Goal: Use online tool/utility: Utilize a website feature to perform a specific function

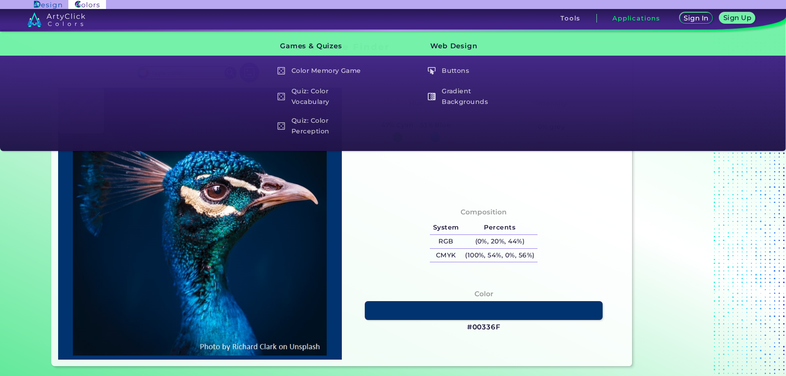
type input "#000000"
type input "#2b2833"
type input "#2B2833"
type input "#023e45"
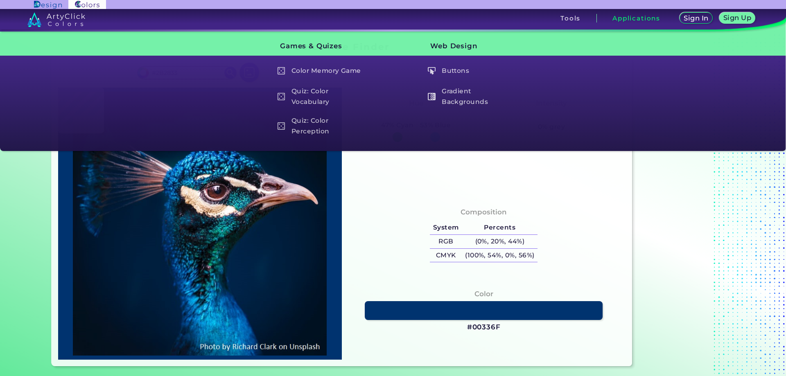
type input "#023E45"
type input "#04090c"
type input "#04090C"
type input "#001231"
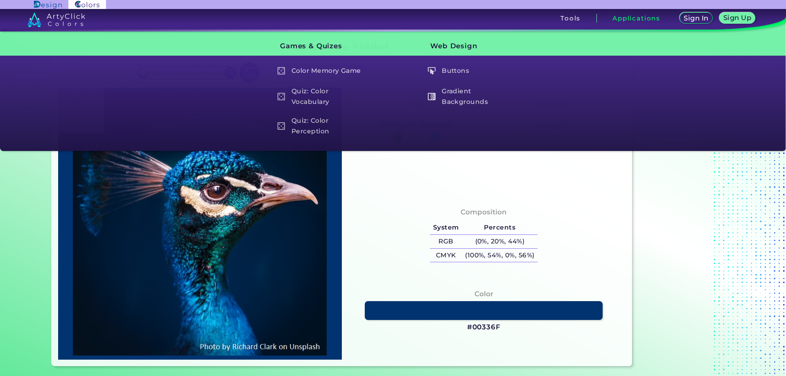
type input "#00508e"
type input "#00508E"
type input "#075f9d"
type input "#075F9D"
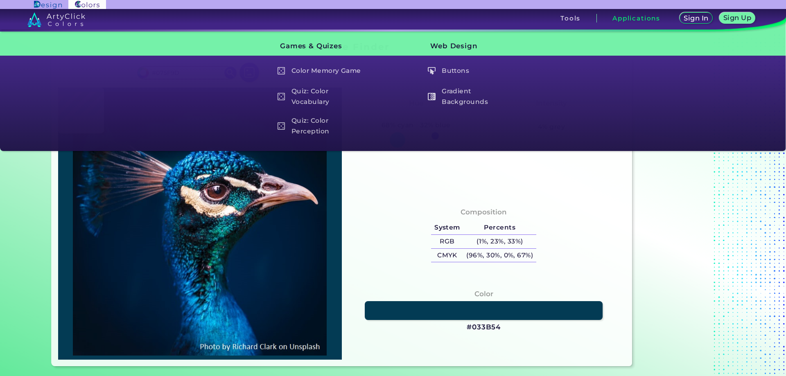
type input "#033b54"
type input "#033B54"
type input "#002439"
type input "#0c547b"
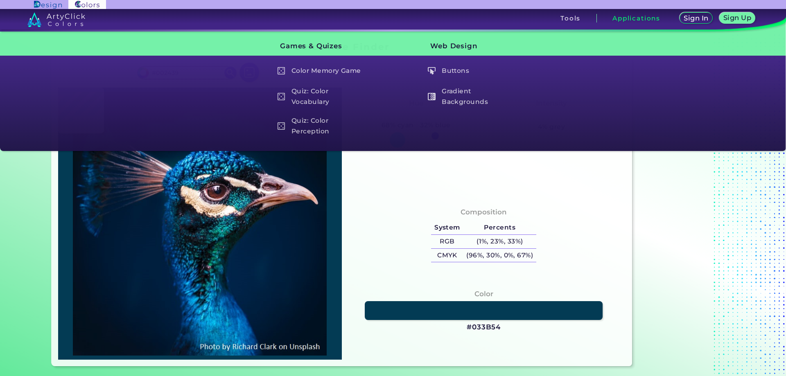
type input "#0C547B"
type input "#0b5a8a"
type input "#0B5A8A"
type input "#005070"
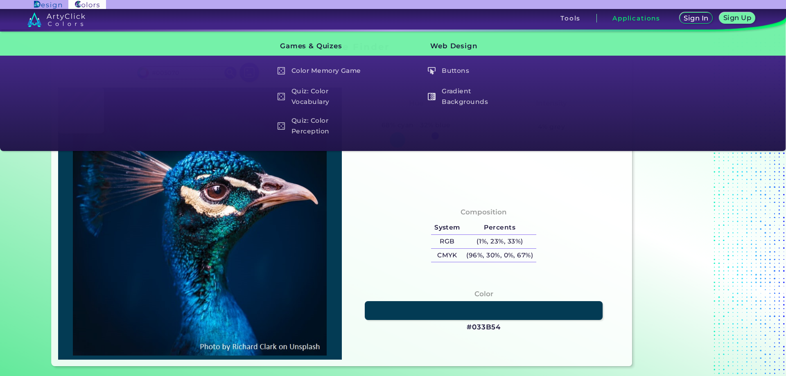
type input "#04161d"
type input "#04161D"
type input "#03161e"
type input "#03161E"
type input "#031d32"
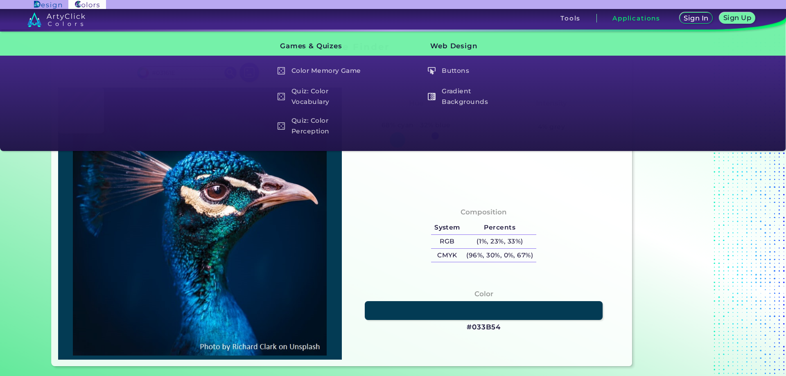
type input "#031D32"
type input "#05404e"
type input "#05404E"
type input "#003848"
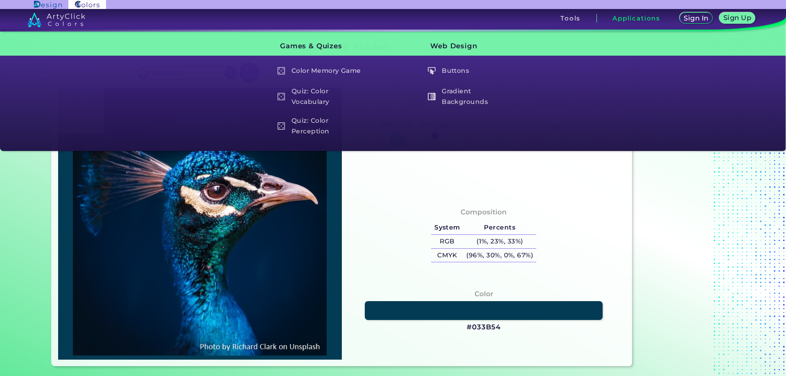
type input "#096364"
type input "#01383f"
type input "#01383F"
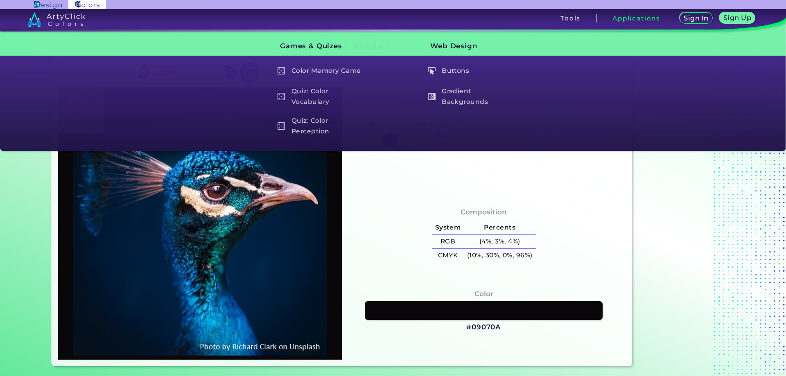
type input "#09070a"
type input "#09070A"
type input "#042b2d"
type input "#042B2D"
type input "#043032"
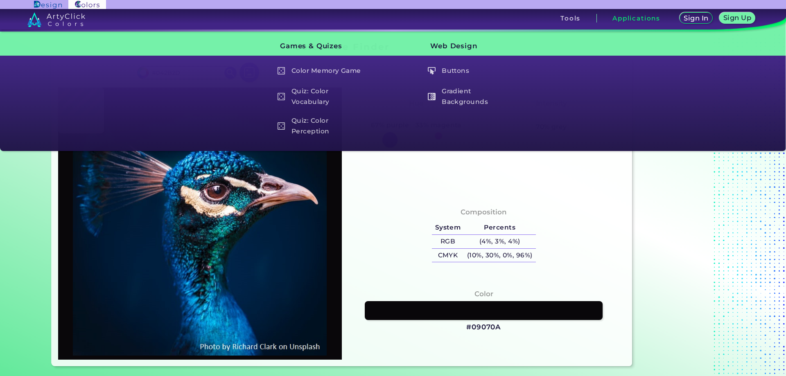
type input "#043032"
type input "#092730"
type input "#001022"
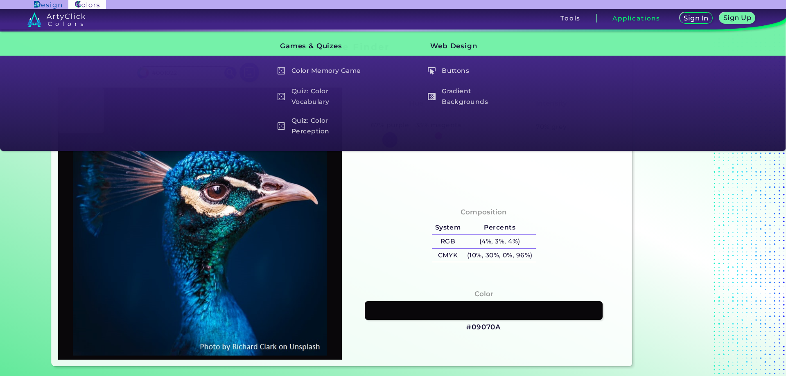
type input "#0a3b5f"
type input "#0A3B5F"
type input "#022e5e"
type input "#022E5E"
type input "#052553"
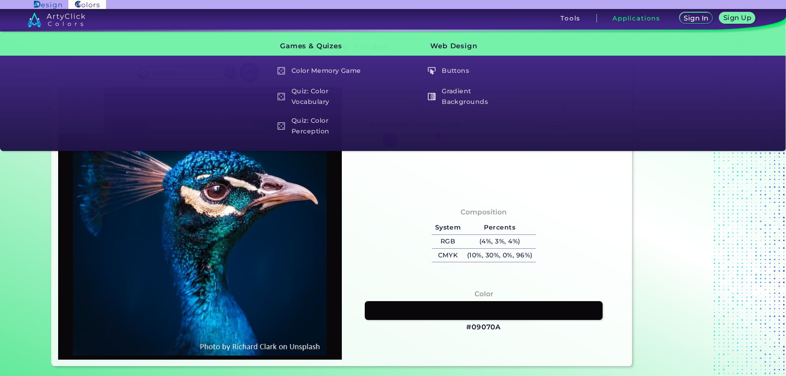
type input "#052553"
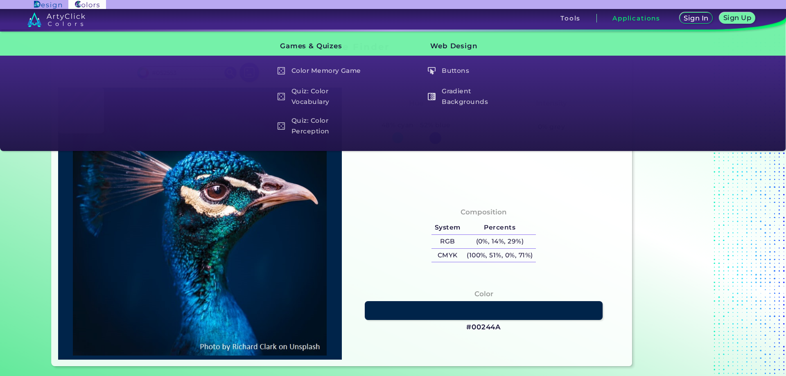
type input "#00244a"
type input "#00244A"
type input "#07589c"
type input "#07589C"
type input "#044f8a"
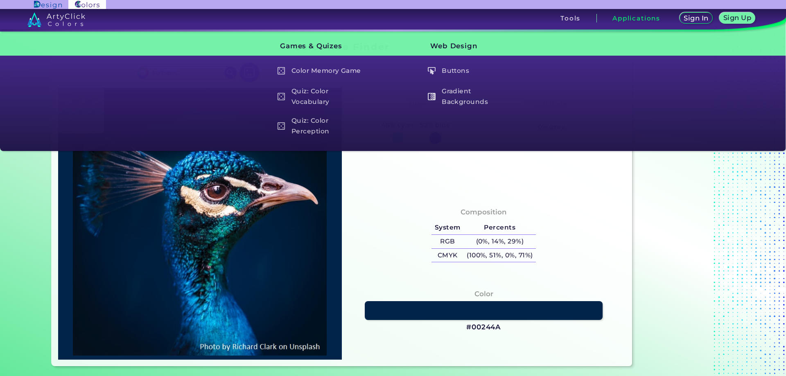
type input "#044F8A"
type input "#054c81"
type input "#054C81"
type input "#084b96"
type input "#084B96"
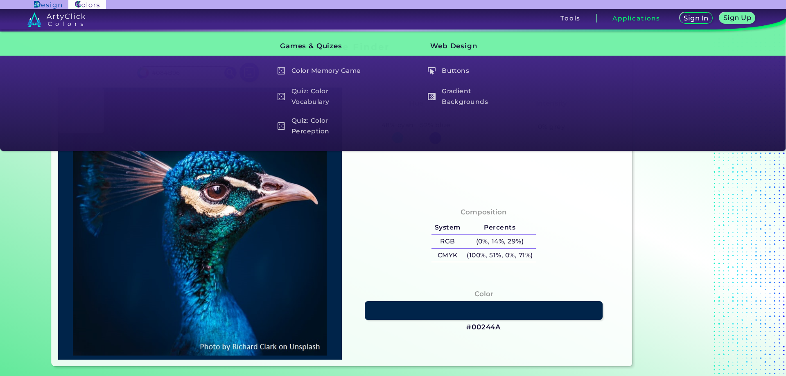
type input "#145da8"
type input "#145DA8"
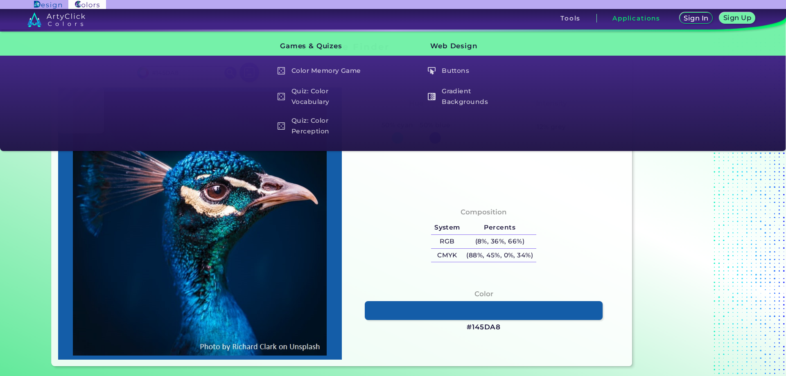
type input "#014783"
type input "#00326a"
type input "#00326A"
type input "#0a4683"
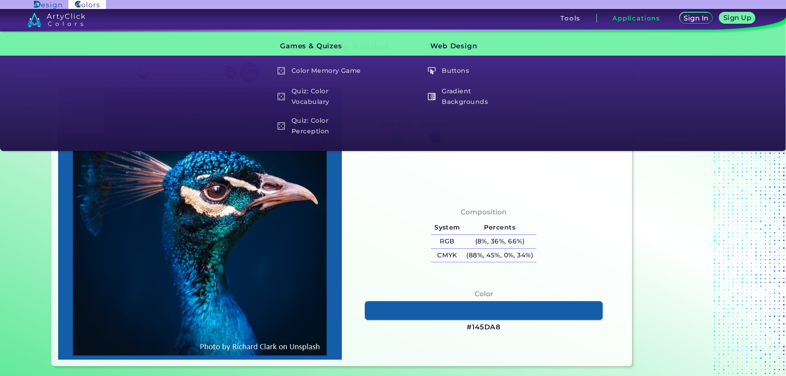
type input "#0A4683"
type input "#023771"
type input "#00336b"
type input "#00336B"
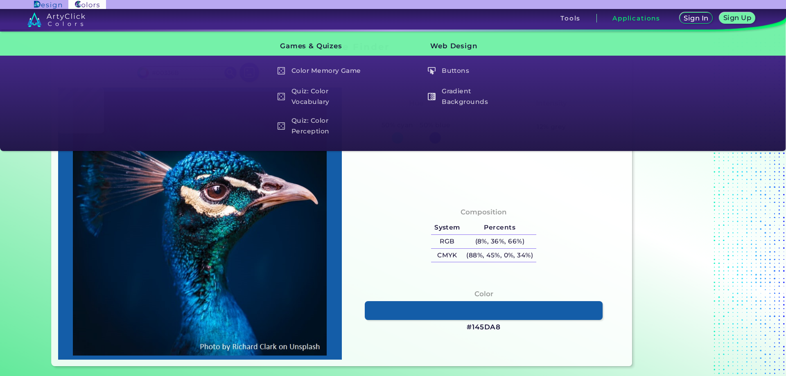
type input "#003871"
type input "#053d79"
type input "#053D79"
type input "#043f7d"
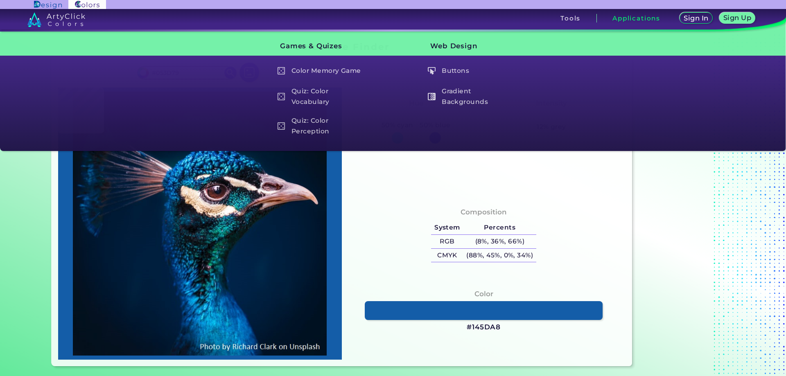
type input "#043F7D"
type input "#022646"
type input "#093d66"
type input "#093D66"
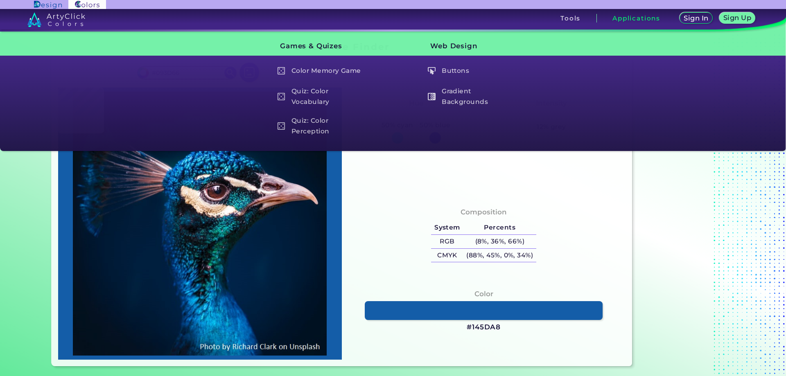
type input "#073965"
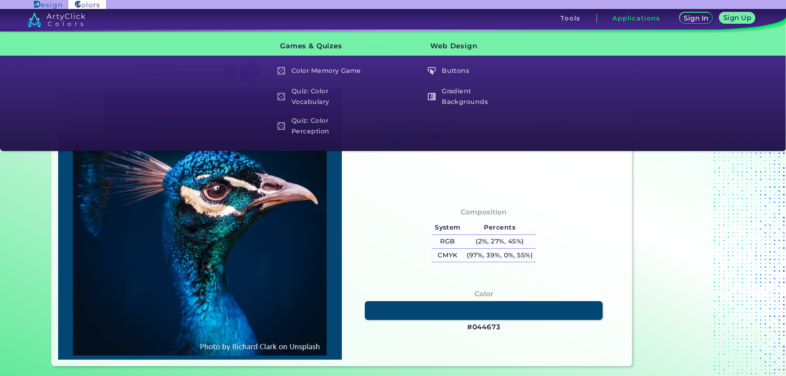
type input "#044673"
type input "#01395d"
type input "#01395D"
type input "#002540"
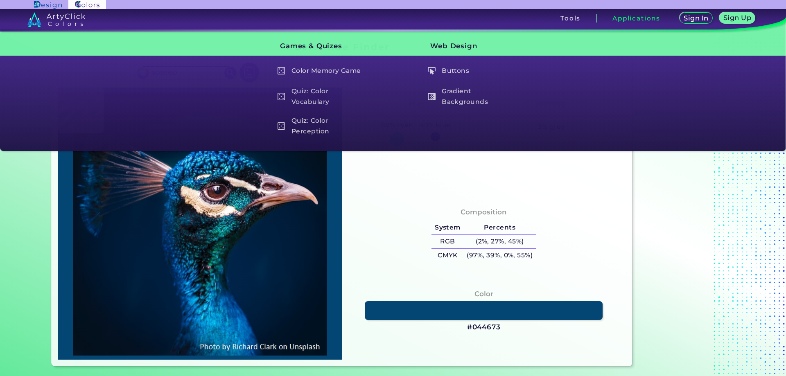
type input "#002540"
type input "#052237"
type input "#092030"
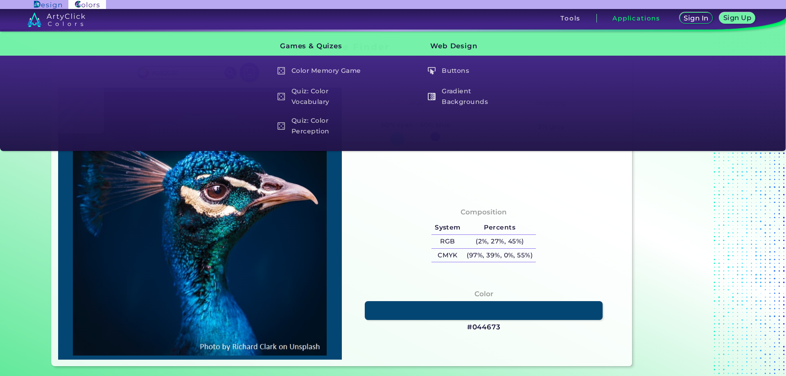
type input "#08273c"
type input "#08273C"
type input "#164264"
type input "#051d34"
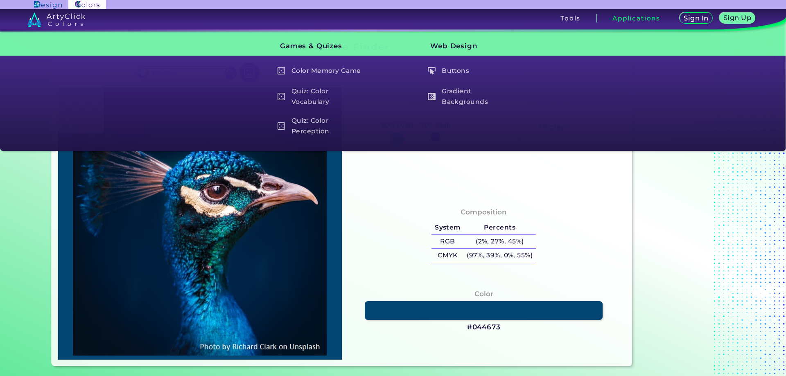
type input "#051D34"
type input "#09243a"
type input "#09243A"
type input "#003648"
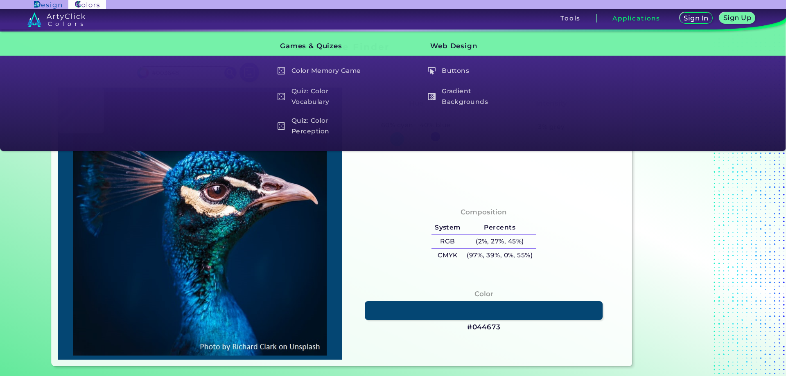
type input "#123651"
type input "#0e3450"
type input "#0E3450"
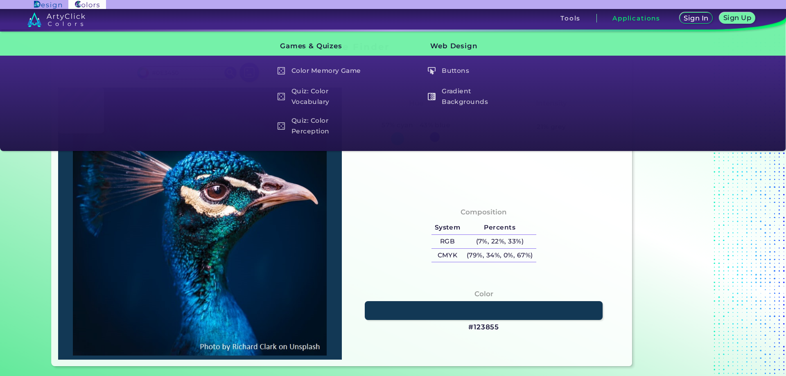
type input "#123855"
type input "#082a43"
type input "#082A43"
type input "#012138"
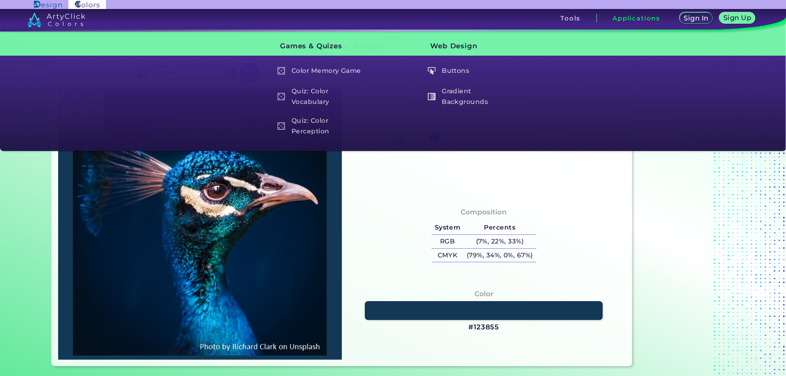
type input "#012138"
type input "#022236"
type input "#06263b"
type input "#06263B"
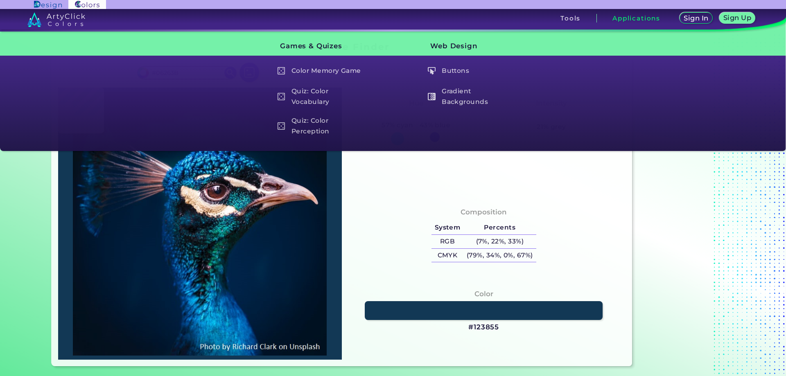
type input "#022537"
type input "#002433"
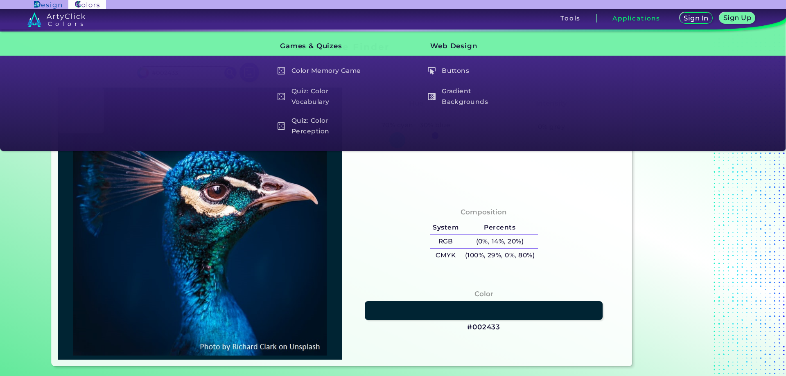
type input "#002737"
type input "#01293b"
type input "#01293B"
type input "#082e42"
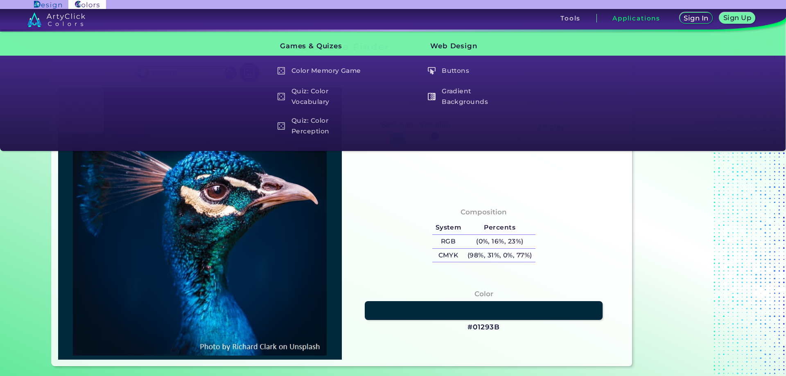
type input "#082E42"
type input "#093042"
type input "#082c3f"
type input "#082C3F"
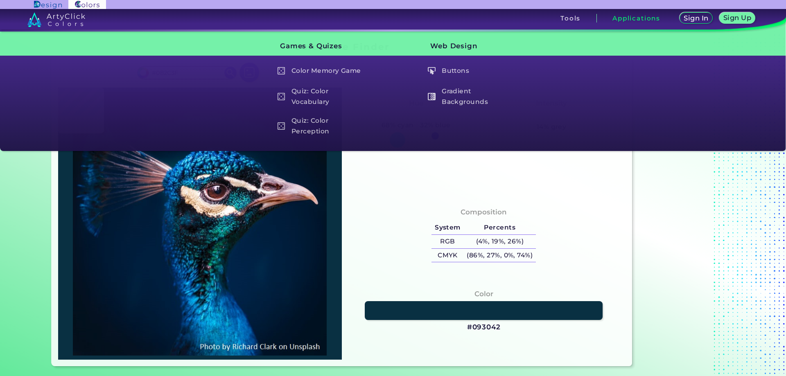
type input "#032838"
type input "#032b38"
type input "#032B38"
type input "#062c38"
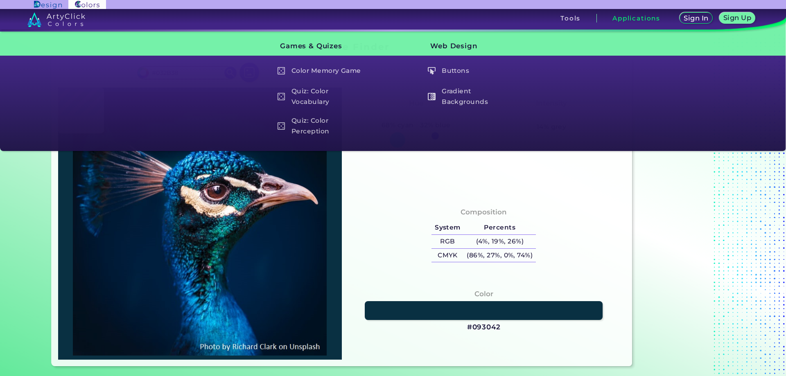
type input "#062C38"
type input "#042d3b"
type input "#042D3B"
type input "#002b3e"
type input "#002B3E"
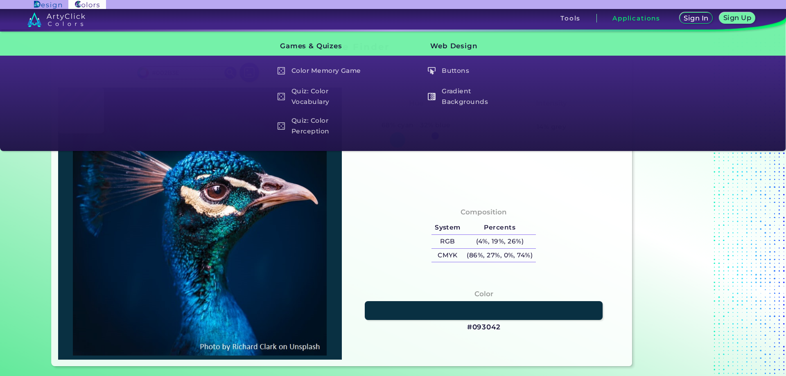
type input "#02334d"
type input "#02334D"
type input "#013259"
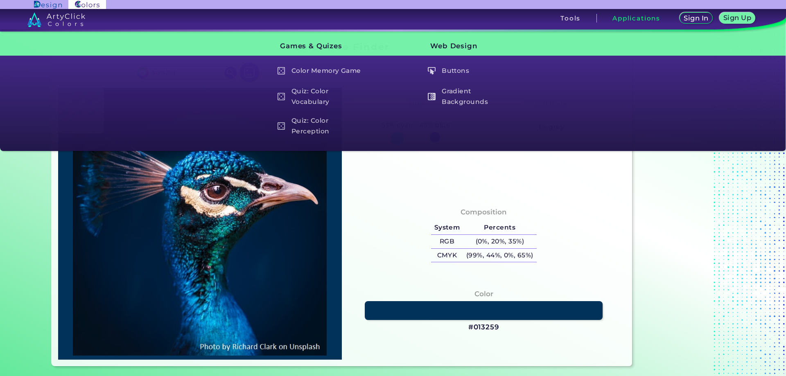
type input "#00395f"
type input "#00395F"
type input "#00345a"
type input "#00345A"
type input "#003454"
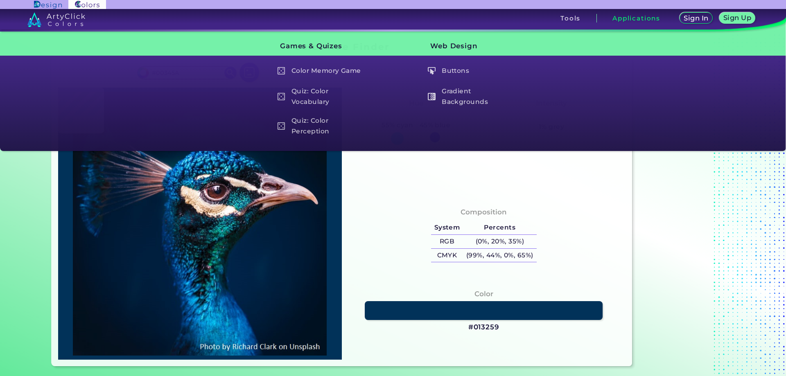
type input "#003454"
type input "#01355c"
type input "#01355C"
type input "#023861"
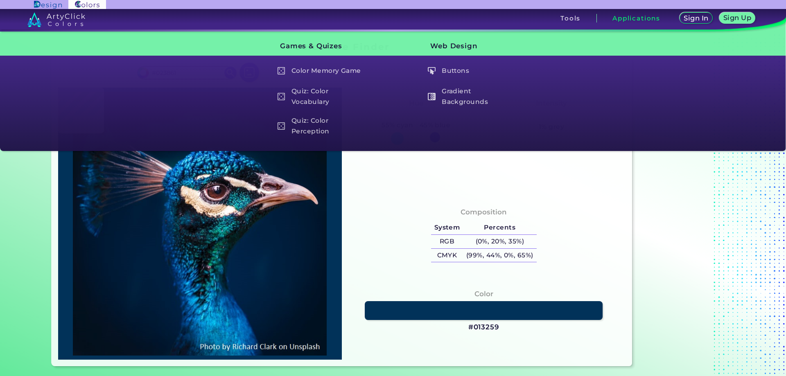
type input "#033b6a"
type input "#033B6A"
type input "#094375"
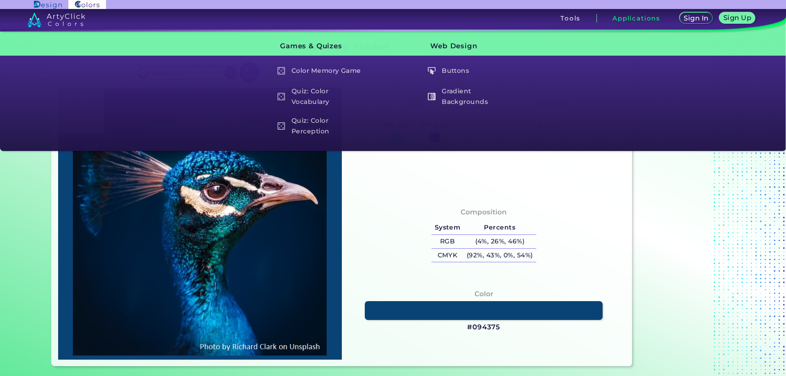
type input "#003a6e"
type input "#003A6E"
type input "#013b6c"
type input "#013B6C"
type input "#052e4e"
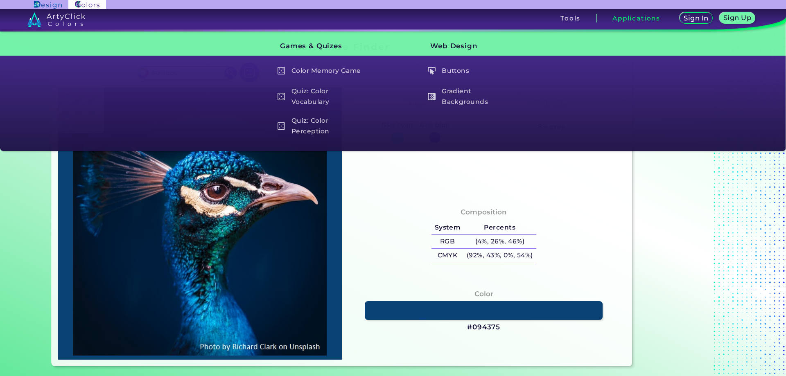
type input "#052E4E"
type input "#084c83"
type input "#084C83"
type input "#02547c"
type input "#02547C"
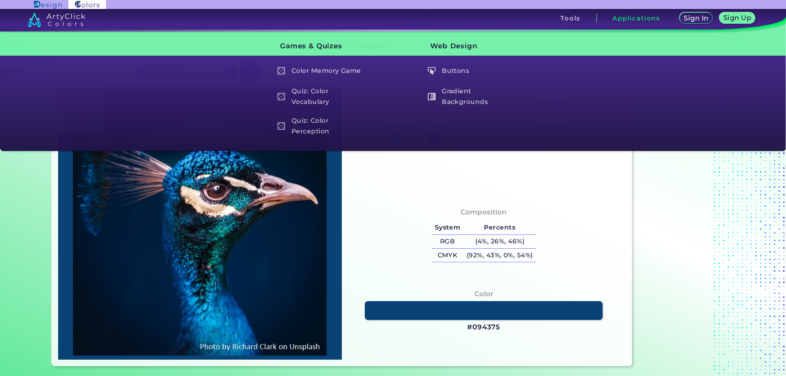
type input "#002845"
type input "#07376d"
type input "#07376D"
type input "#0e3248"
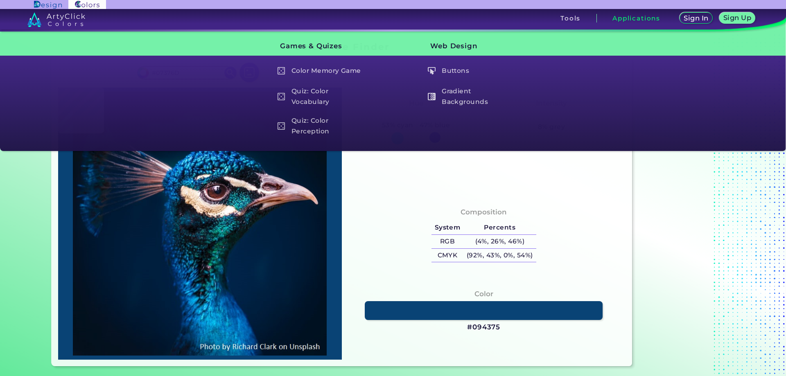
type input "#0E3248"
type input "#154056"
type input "#163e58"
type input "#163E58"
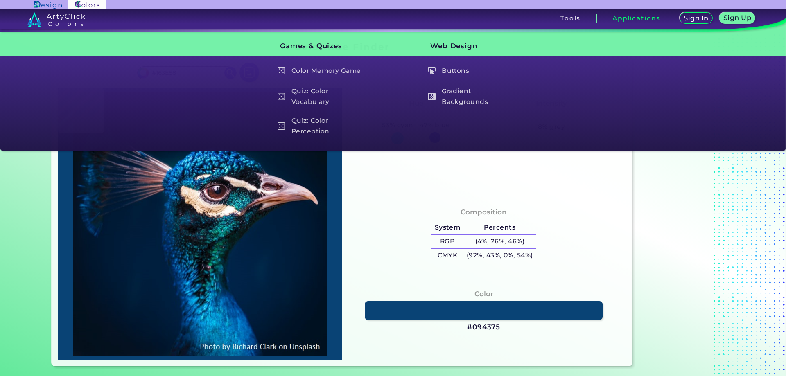
type input "#21718f"
type input "#21718F"
type input "#267ea1"
type input "#267EA1"
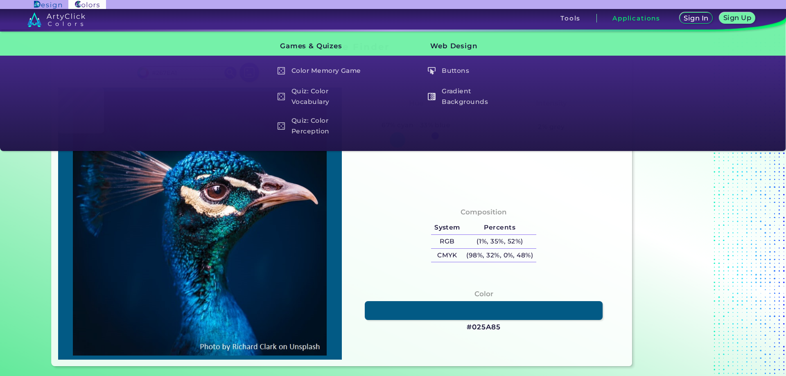
type input "#025a85"
type input "#025A85"
type input "#0782bc"
type input "#[DATE]"
type input "#09578f"
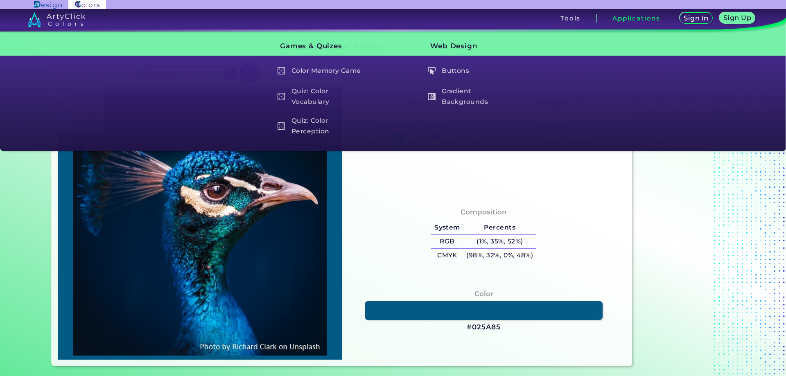
type input "#09578F"
type input "#032e4c"
type input "#032E4C"
type input "#003248"
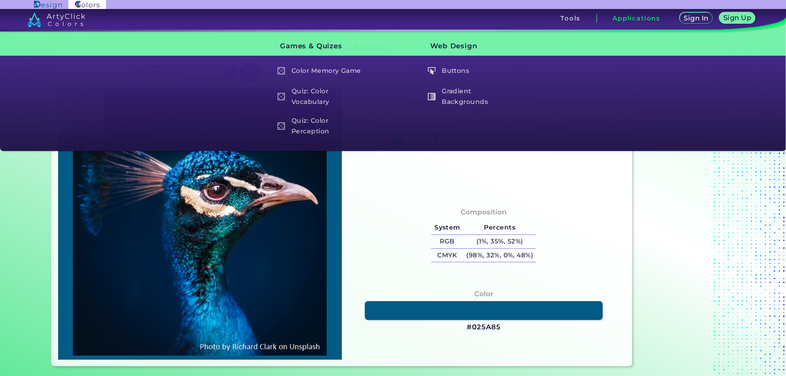
type input "#2987a4"
type input "#2987A4"
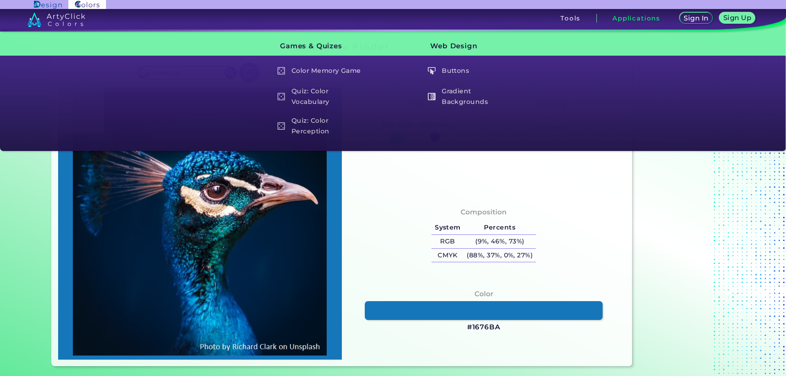
click at [218, 152] on img at bounding box center [200, 224] width 276 height 264
